Goal: Book appointment/travel/reservation

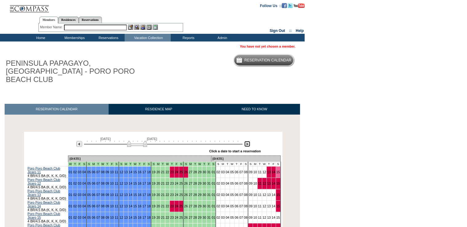
click at [249, 141] on img at bounding box center [247, 144] width 6 height 6
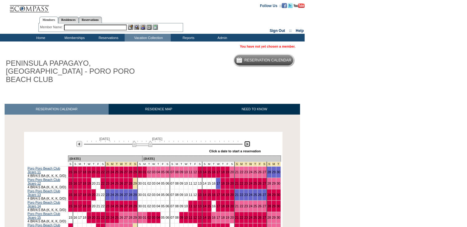
click at [249, 141] on img at bounding box center [247, 144] width 6 height 6
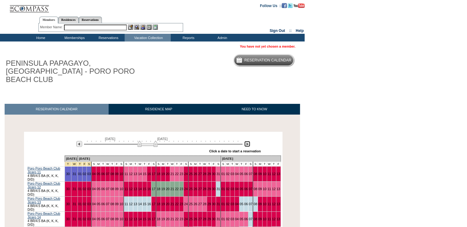
click at [249, 141] on img at bounding box center [247, 144] width 6 height 6
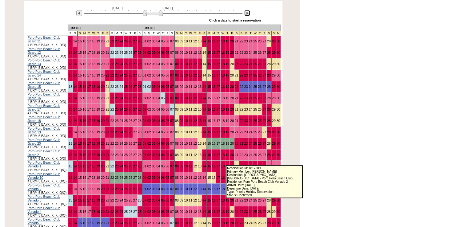
scroll to position [180, 0]
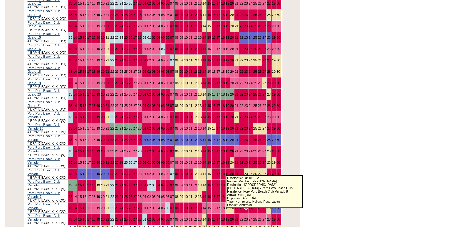
click at [244, 206] on link "23" at bounding box center [246, 208] width 4 height 4
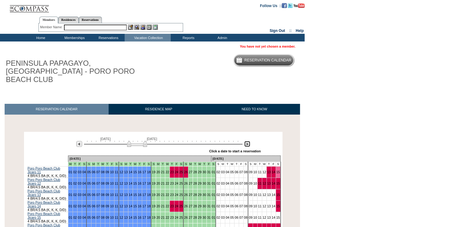
click at [249, 141] on img at bounding box center [247, 144] width 6 height 6
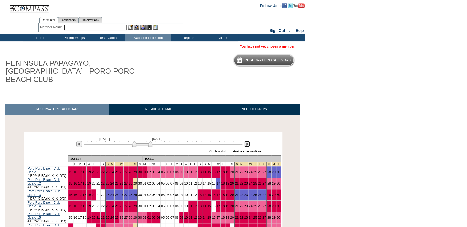
click at [249, 141] on img at bounding box center [247, 144] width 6 height 6
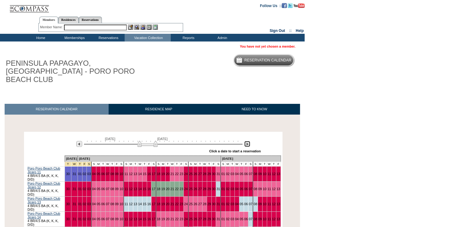
click at [249, 141] on img at bounding box center [247, 144] width 6 height 6
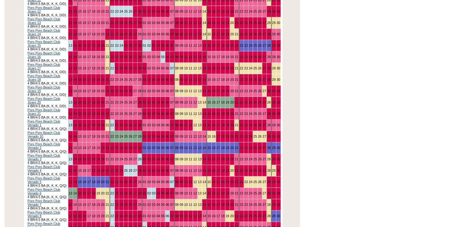
scroll to position [180, 0]
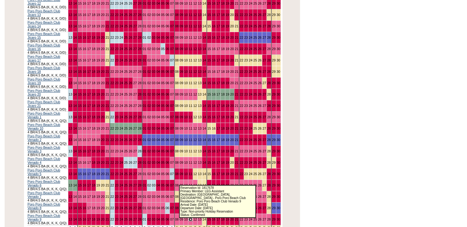
click at [189, 218] on link "11" at bounding box center [191, 220] width 4 height 4
